Goal: Task Accomplishment & Management: Manage account settings

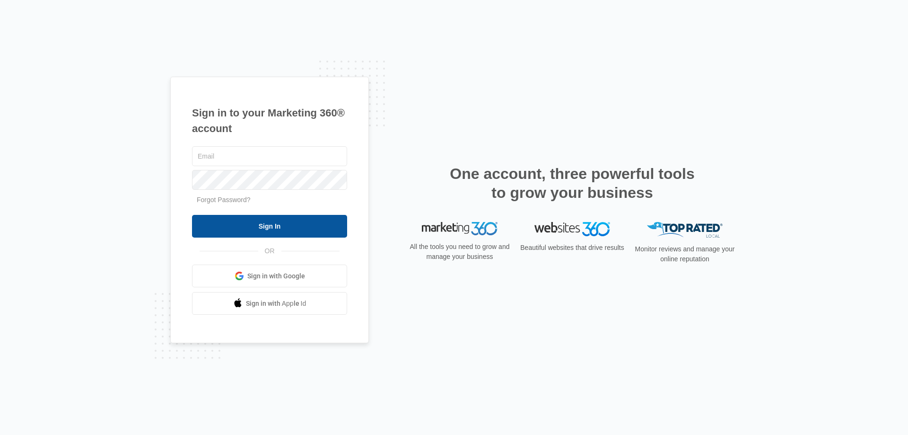
type input "[PERSON_NAME][EMAIL_ADDRESS][DOMAIN_NAME]"
click at [252, 230] on input "Sign In" at bounding box center [269, 226] width 155 height 23
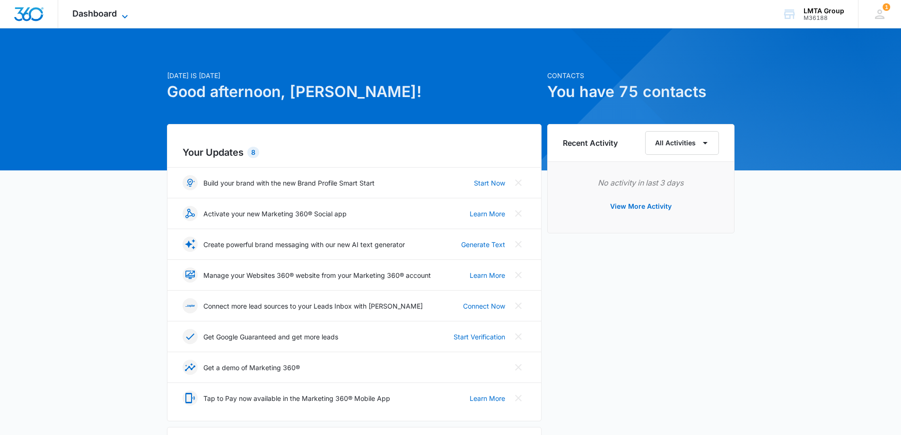
click at [78, 15] on span "Dashboard" at bounding box center [94, 14] width 44 height 10
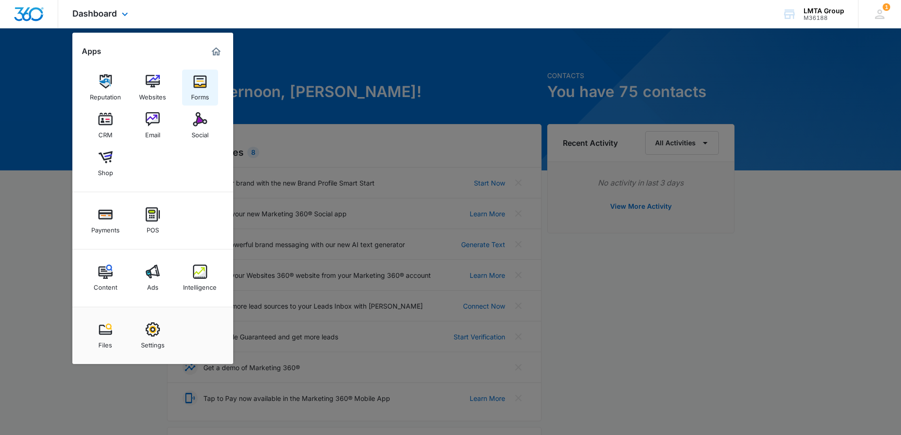
click at [204, 91] on div "Forms" at bounding box center [200, 94] width 18 height 12
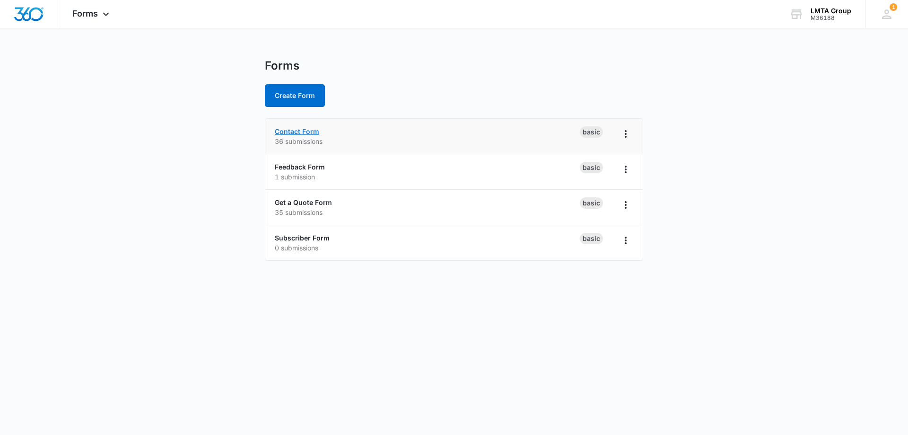
click at [312, 133] on link "Contact Form" at bounding box center [297, 131] width 44 height 8
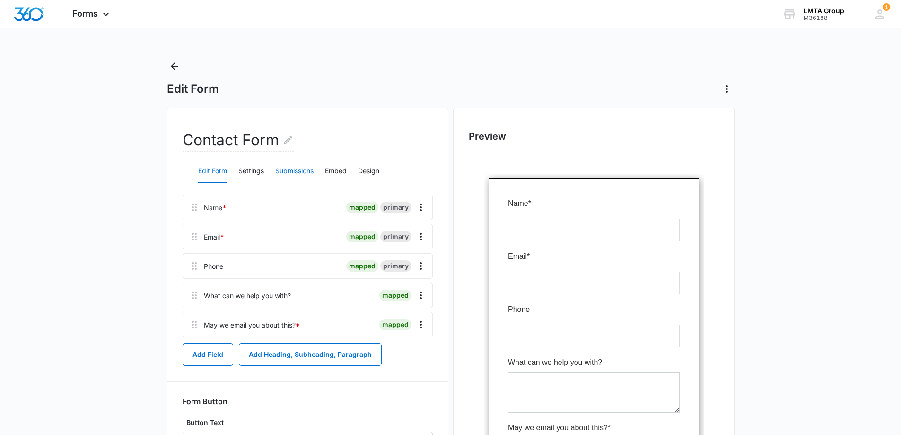
click at [297, 177] on button "Submissions" at bounding box center [294, 171] width 38 height 23
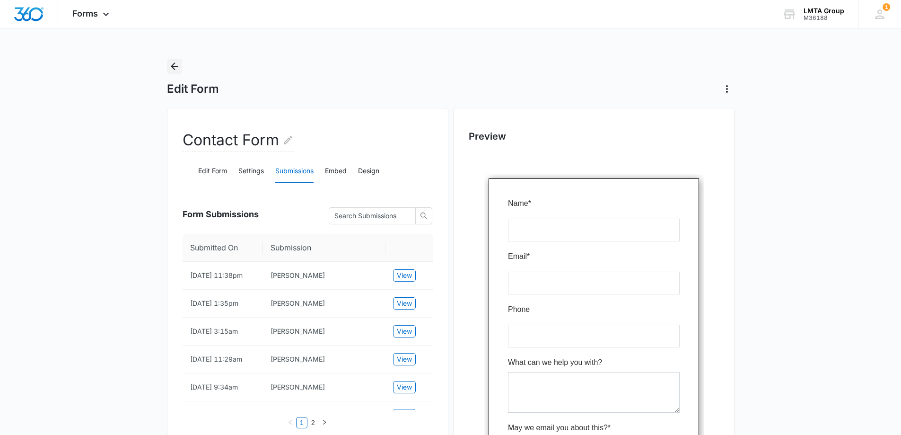
click at [176, 66] on icon "Back" at bounding box center [175, 66] width 8 height 8
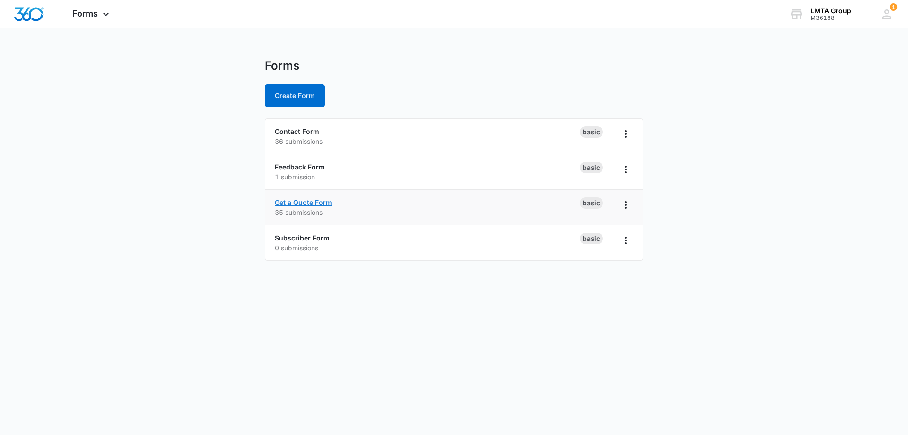
click at [300, 203] on link "Get a Quote Form" at bounding box center [303, 202] width 57 height 8
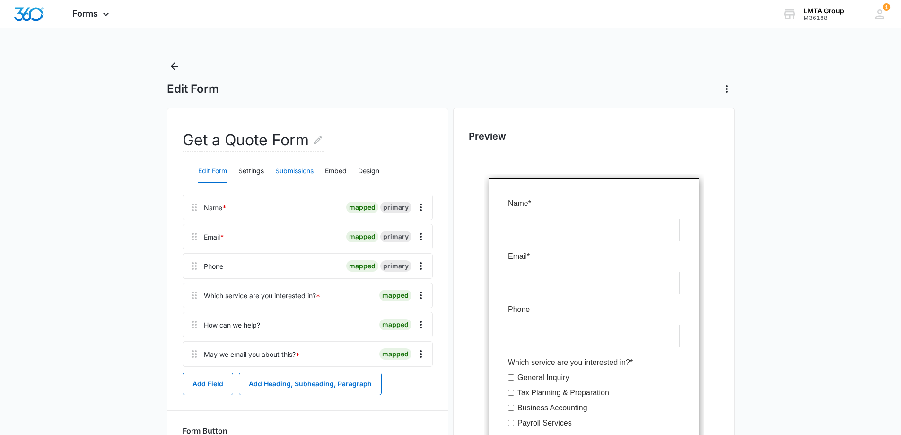
click at [292, 175] on button "Submissions" at bounding box center [294, 171] width 38 height 23
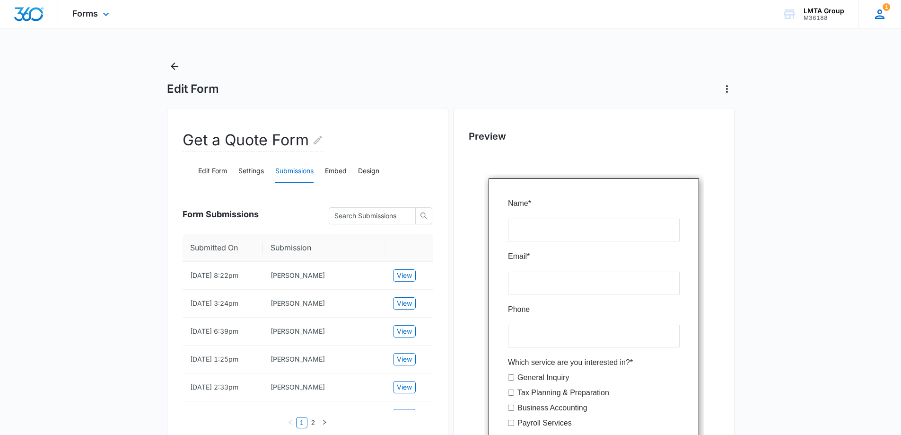
click at [878, 9] on icon at bounding box center [880, 14] width 14 height 14
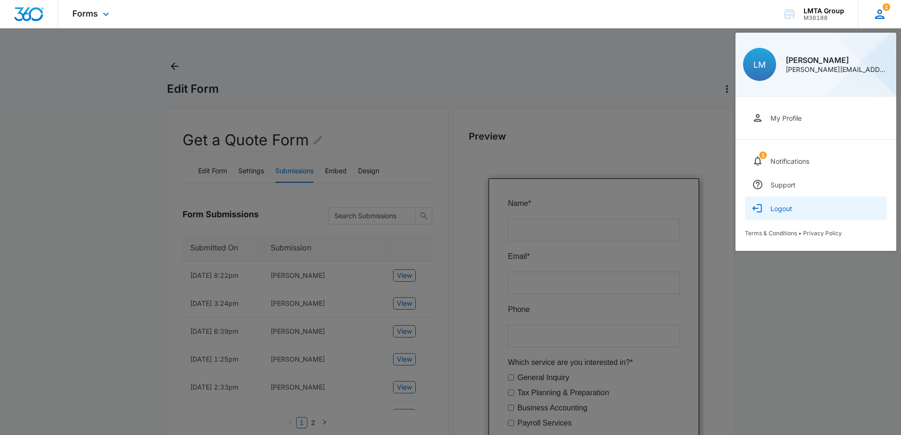
click at [781, 211] on div "Logout" at bounding box center [782, 208] width 22 height 8
